Goal: Information Seeking & Learning: Learn about a topic

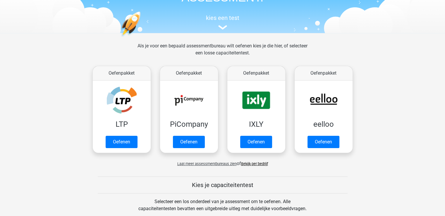
scroll to position [78, 0]
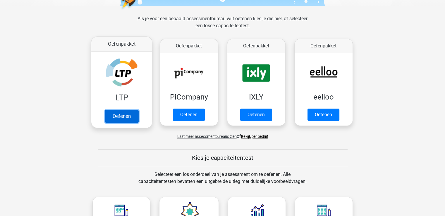
click at [122, 112] on link "Oefenen" at bounding box center [121, 116] width 33 height 13
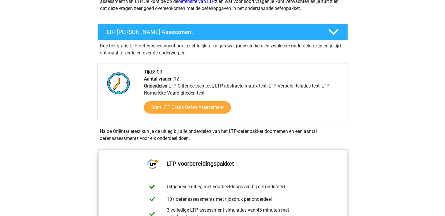
scroll to position [156, 0]
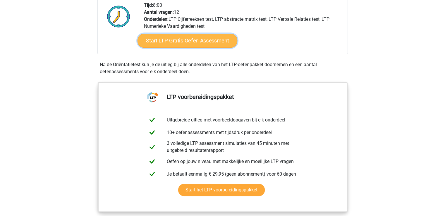
click at [199, 45] on link "Start LTP Gratis Oefen Assessment" at bounding box center [187, 41] width 100 height 14
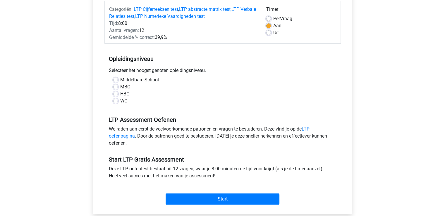
scroll to position [78, 0]
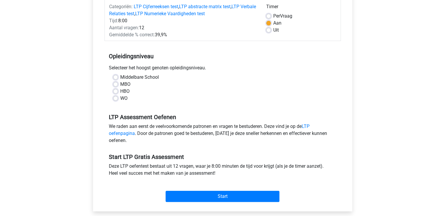
click at [120, 99] on label "WO" at bounding box center [123, 98] width 7 height 7
click at [117, 99] on input "WO" at bounding box center [115, 98] width 5 height 6
radio input "true"
click at [120, 89] on label "HBO" at bounding box center [124, 91] width 9 height 7
click at [114, 89] on input "HBO" at bounding box center [115, 91] width 5 height 6
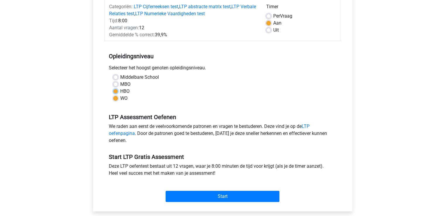
radio input "true"
click at [120, 85] on label "MBO" at bounding box center [125, 84] width 10 height 7
click at [114, 85] on input "MBO" at bounding box center [115, 84] width 5 height 6
radio input "true"
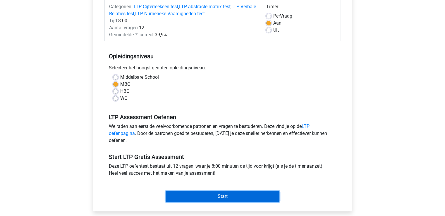
click at [230, 195] on input "Start" at bounding box center [223, 196] width 114 height 11
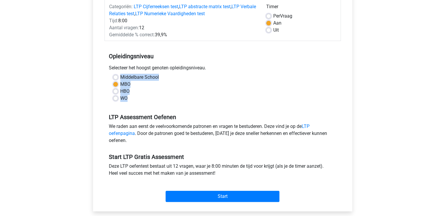
drag, startPoint x: 121, startPoint y: 77, endPoint x: 131, endPoint y: 97, distance: 22.4
click at [131, 97] on div "Middelbare School MBO HBO WO" at bounding box center [223, 88] width 228 height 28
copy div "Middelbare School MBO HBO WO"
drag, startPoint x: 109, startPoint y: 66, endPoint x: 132, endPoint y: 96, distance: 37.7
click at [132, 96] on div "Opleidingsniveau Selecteer het hoogst genoten opleidingsniveau. Middelbare Scho…" at bounding box center [222, 74] width 236 height 63
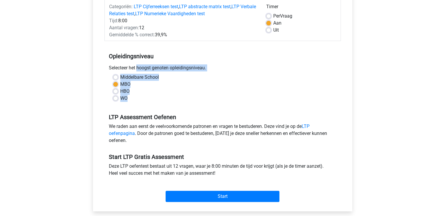
copy div "Selecteer het hoogst genoten opleidingsniveau. Middelbare School MBO HBO WO"
click at [120, 97] on label "WO" at bounding box center [123, 98] width 7 height 7
click at [114, 97] on input "WO" at bounding box center [115, 98] width 5 height 6
radio input "true"
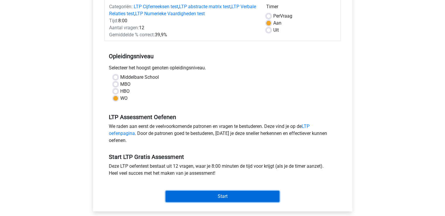
click at [208, 193] on input "Start" at bounding box center [223, 196] width 114 height 11
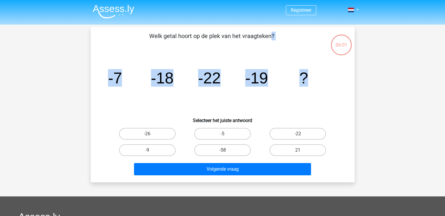
drag, startPoint x: 150, startPoint y: 34, endPoint x: 310, endPoint y: 80, distance: 166.6
click at [310, 80] on div "Welk getal hoort op de plek van het vraagteken? image/svg+xml -7 -18 -22 -19 ? …" at bounding box center [222, 105] width 259 height 146
copy div "Welk getal hoort op de plek van het vraagteken? image/svg+xml -7 -18 -22 -19 ?"
click at [291, 107] on icon "image/svg+xml -7 -18 -22 -19 ?" at bounding box center [223, 83] width 236 height 59
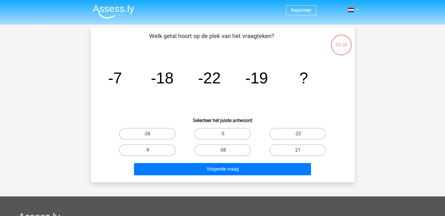
click at [135, 151] on label "-9" at bounding box center [147, 150] width 56 height 12
click at [147, 151] on input "-9" at bounding box center [149, 152] width 4 height 4
radio input "true"
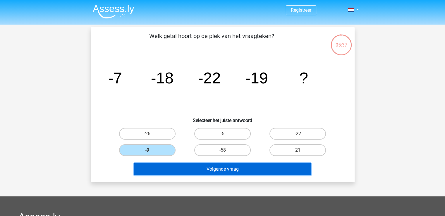
click at [194, 168] on button "Volgende vraag" at bounding box center [222, 169] width 177 height 12
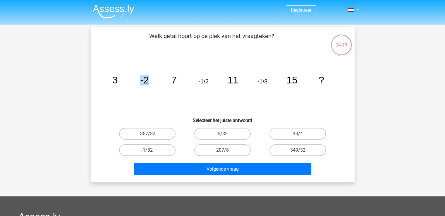
drag, startPoint x: 117, startPoint y: 80, endPoint x: 170, endPoint y: 78, distance: 53.0
click at [170, 78] on icon "image/svg+xml 3 -2 7 -1/2 11 -1/8 15 ?" at bounding box center [223, 83] width 236 height 59
click at [305, 85] on icon "image/svg+xml 3 -2 7 -1/2 11 -1/8 15 ?" at bounding box center [223, 83] width 236 height 59
drag, startPoint x: 150, startPoint y: 37, endPoint x: 338, endPoint y: 65, distance: 190.5
click at [338, 65] on div "Welk getal hoort op de plek van het vraagteken? image/svg+xml 3 -2 7 -1/2 11 -1…" at bounding box center [222, 105] width 259 height 146
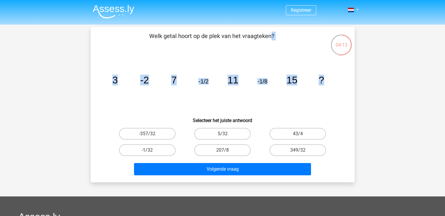
copy div "Welk getal hoort op de plek van het vraagteken? image/svg+xml 3 -2 7 -1/2 11 -1…"
click at [156, 146] on label "-1/32" at bounding box center [147, 150] width 56 height 12
click at [151, 150] on input "-1/32" at bounding box center [149, 152] width 4 height 4
radio input "true"
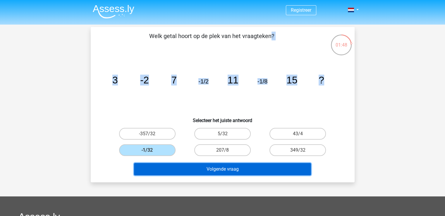
click at [205, 170] on button "Volgende vraag" at bounding box center [222, 169] width 177 height 12
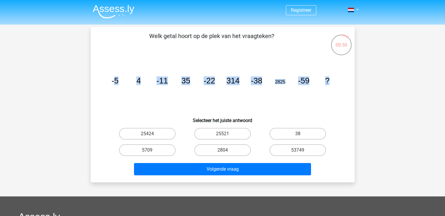
drag, startPoint x: 113, startPoint y: 78, endPoint x: 345, endPoint y: 85, distance: 232.6
click at [345, 85] on div "Welk getal hoort op de plek van het vraagteken? image/svg+xml -5 4 -11 35 -22 3…" at bounding box center [222, 105] width 259 height 146
copy g "5 4 -11 35 -22 314 -38 2825 -59 ?"
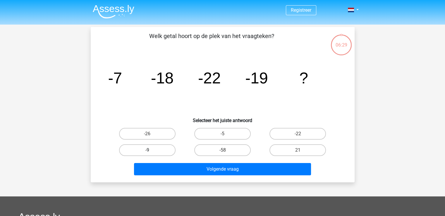
click at [154, 151] on label "-9" at bounding box center [147, 150] width 56 height 12
click at [151, 151] on input "-9" at bounding box center [149, 152] width 4 height 4
radio input "true"
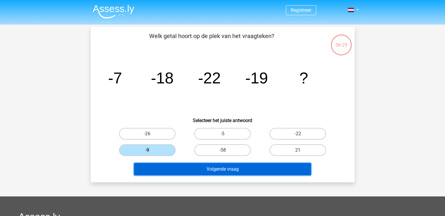
click at [202, 170] on button "Volgende vraag" at bounding box center [222, 169] width 177 height 12
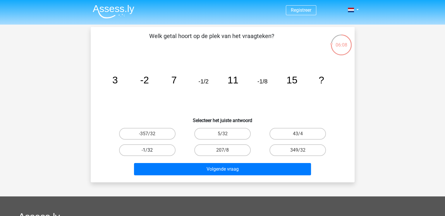
click at [144, 151] on label "-1/32" at bounding box center [147, 150] width 56 height 12
click at [147, 151] on input "-1/32" at bounding box center [149, 152] width 4 height 4
radio input "true"
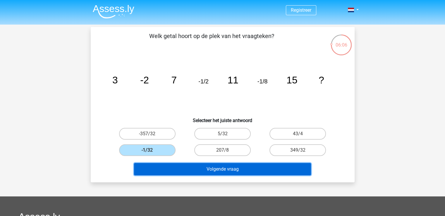
click at [186, 168] on button "Volgende vraag" at bounding box center [222, 169] width 177 height 12
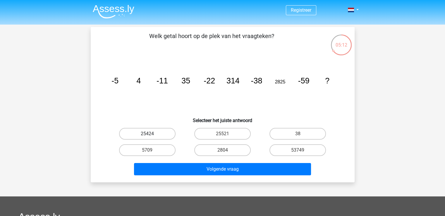
click at [161, 132] on label "25424" at bounding box center [147, 134] width 56 height 12
click at [151, 134] on input "25424" at bounding box center [149, 136] width 4 height 4
radio input "true"
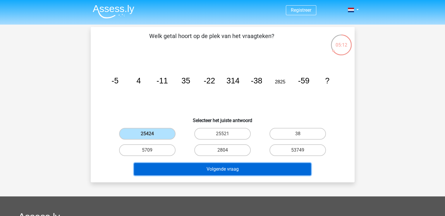
click at [222, 166] on button "Volgende vraag" at bounding box center [222, 169] width 177 height 12
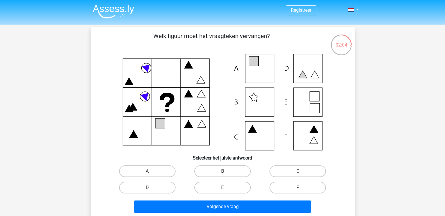
click at [219, 167] on label "B" at bounding box center [222, 171] width 56 height 12
click at [222, 171] on input "B" at bounding box center [224, 173] width 4 height 4
radio input "true"
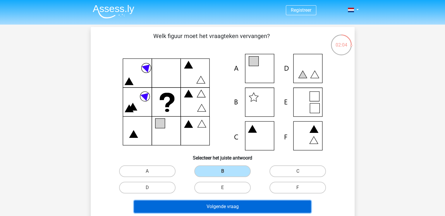
click at [216, 201] on button "Volgende vraag" at bounding box center [222, 206] width 177 height 12
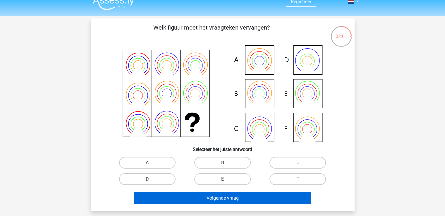
scroll to position [7, 0]
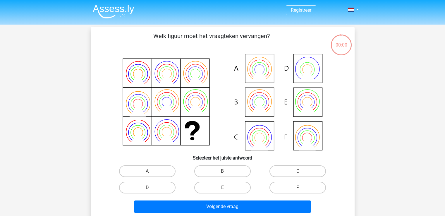
scroll to position [7, 0]
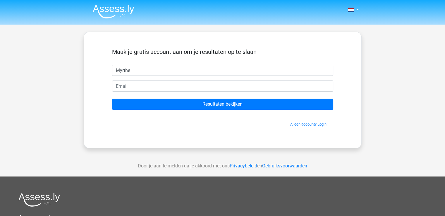
type input "Myrthe"
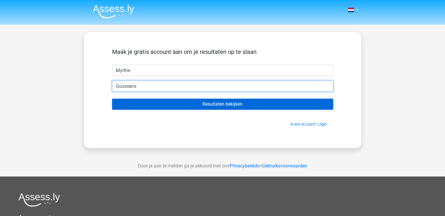
type input "Goossens"
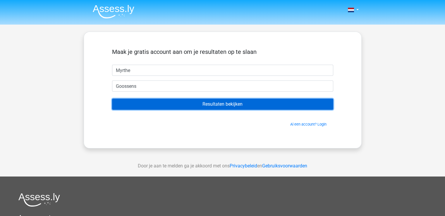
click at [156, 104] on input "Resultaten bekijken" at bounding box center [222, 104] width 221 height 11
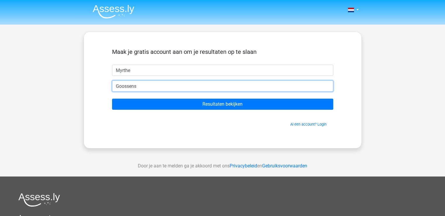
drag, startPoint x: 141, startPoint y: 87, endPoint x: 98, endPoint y: 88, distance: 43.0
click at [98, 88] on div "Maak je gratis account aan om je resultaten op te slaan Myrthe Goossens Resulta…" at bounding box center [222, 90] width 249 height 88
type input "myrthe.goossens21@gmail.com"
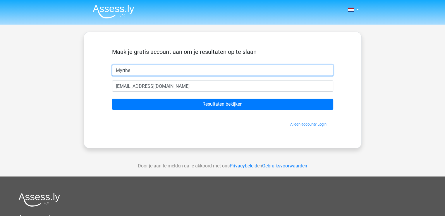
click at [145, 69] on input "Myrthe" at bounding box center [222, 70] width 221 height 11
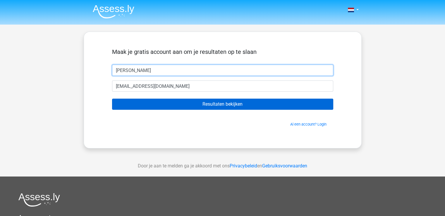
type input "Myrthe Goossens"
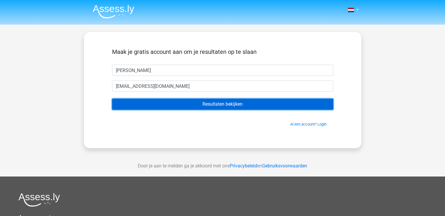
click at [207, 99] on input "Resultaten bekijken" at bounding box center [222, 104] width 221 height 11
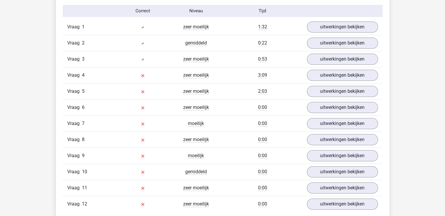
scroll to position [644, 0]
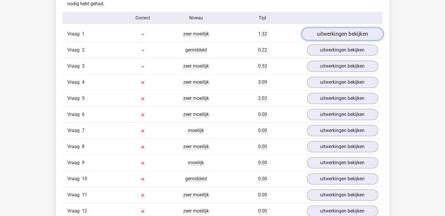
click at [332, 37] on link "uitwerkingen bekijken" at bounding box center [342, 34] width 82 height 13
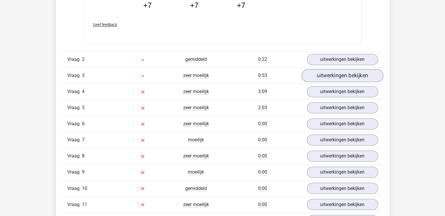
scroll to position [936, 0]
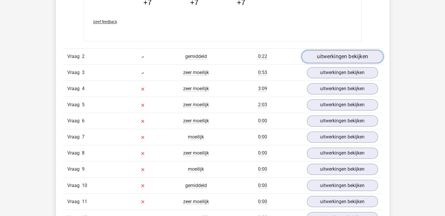
click at [335, 56] on link "uitwerkingen bekijken" at bounding box center [342, 56] width 82 height 13
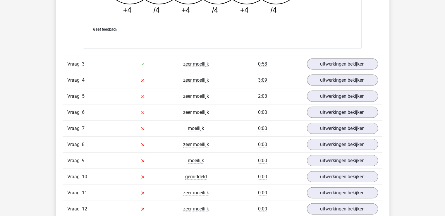
scroll to position [1229, 0]
click at [318, 68] on link "uitwerkingen bekijken" at bounding box center [342, 63] width 82 height 13
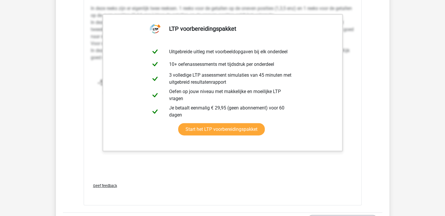
scroll to position [1482, 0]
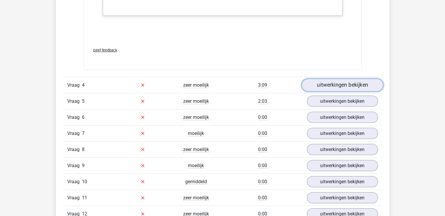
click at [343, 83] on link "uitwerkingen bekijken" at bounding box center [342, 85] width 82 height 13
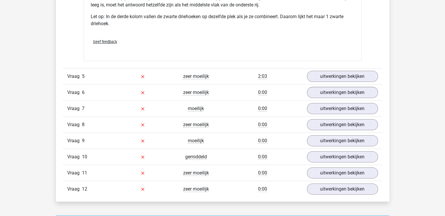
scroll to position [1862, 0]
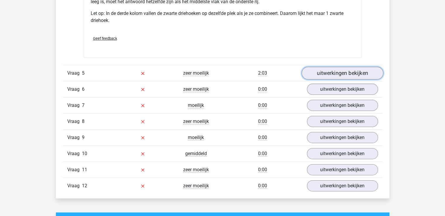
click at [328, 69] on link "uitwerkingen bekijken" at bounding box center [342, 73] width 82 height 13
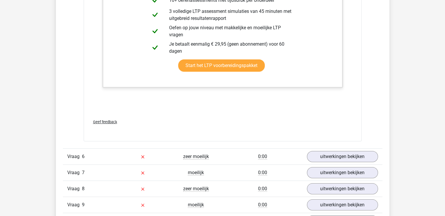
scroll to position [2242, 0]
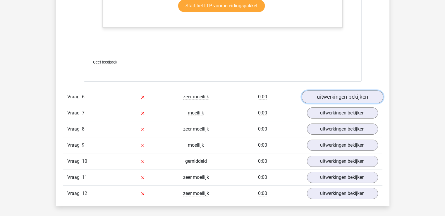
click at [330, 97] on link "uitwerkingen bekijken" at bounding box center [342, 96] width 82 height 13
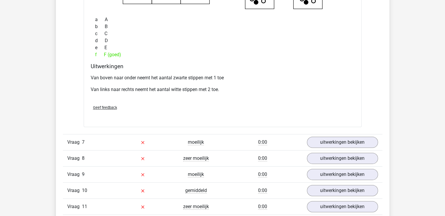
scroll to position [2467, 0]
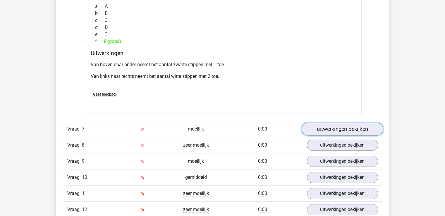
click at [325, 123] on link "uitwerkingen bekijken" at bounding box center [342, 129] width 82 height 13
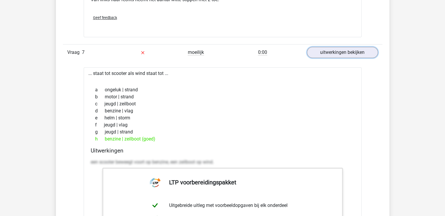
scroll to position [2545, 0]
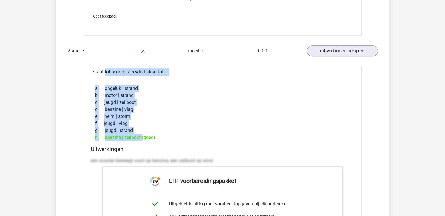
drag, startPoint x: 89, startPoint y: 69, endPoint x: 140, endPoint y: 134, distance: 82.9
click at [140, 134] on div "... staat tot scooter als wind staat tot ... a ongeluk | strand b motor | stran…" at bounding box center [223, 211] width 278 height 291
copy div ".. staat tot scooter als wind staat tot ... a ongeluk | strand b motor | strand…"
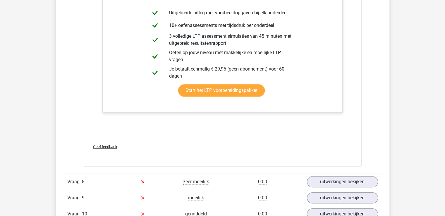
scroll to position [2798, 0]
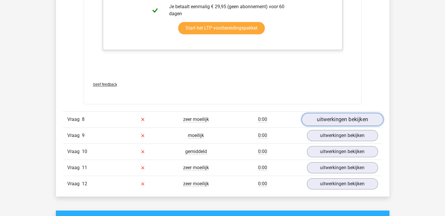
click at [323, 118] on link "uitwerkingen bekijken" at bounding box center [342, 119] width 82 height 13
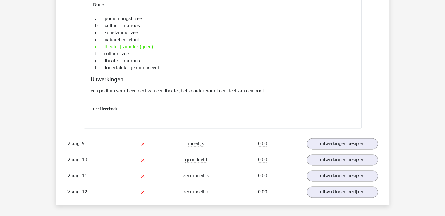
scroll to position [2944, 0]
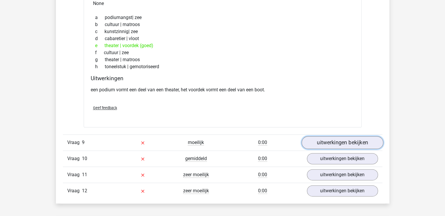
click at [316, 136] on link "uitwerkingen bekijken" at bounding box center [342, 142] width 82 height 13
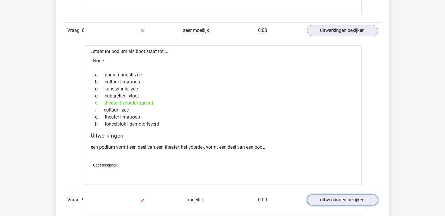
scroll to position [2876, 0]
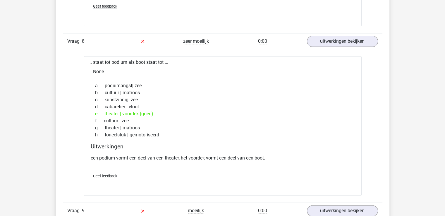
drag, startPoint x: 90, startPoint y: 58, endPoint x: 161, endPoint y: 133, distance: 103.8
click at [161, 133] on div "... staat tot podium als boot staat tot ... None a podiumangst| zee b cultuur |…" at bounding box center [223, 125] width 278 height 139
copy div ".. staat tot podium als boot staat tot ... None a podiumangst| zee b cultuur | …"
click at [220, 56] on div "... staat tot podium als boot staat tot ... None a podiumangst| zee b cultuur |…" at bounding box center [223, 125] width 278 height 139
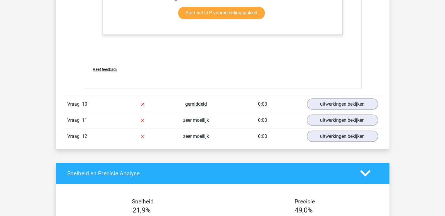
scroll to position [3315, 0]
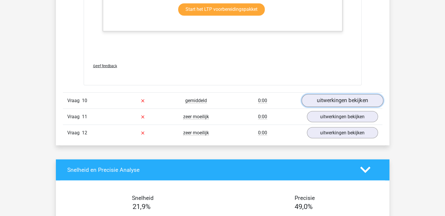
click at [314, 98] on link "uitwerkingen bekijken" at bounding box center [342, 100] width 82 height 13
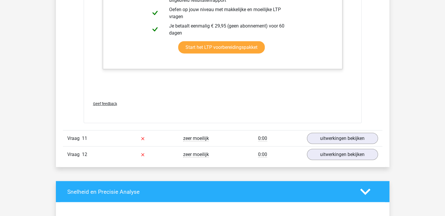
scroll to position [3686, 0]
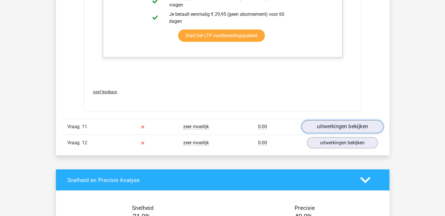
click at [315, 120] on link "uitwerkingen bekijken" at bounding box center [342, 126] width 82 height 13
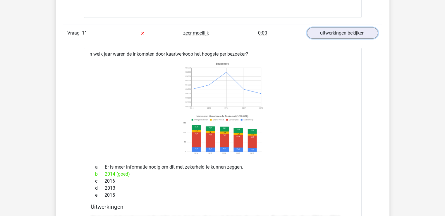
scroll to position [3763, 0]
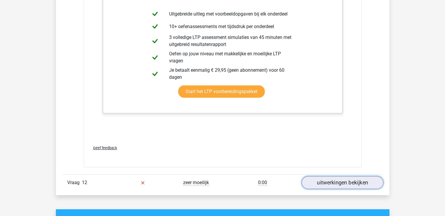
click at [334, 182] on link "uitwerkingen bekijken" at bounding box center [342, 182] width 82 height 13
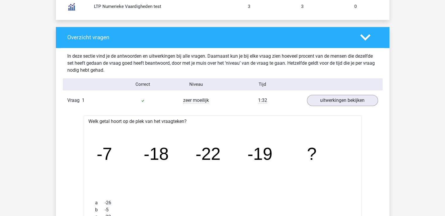
scroll to position [0, 0]
